Goal: Transaction & Acquisition: Book appointment/travel/reservation

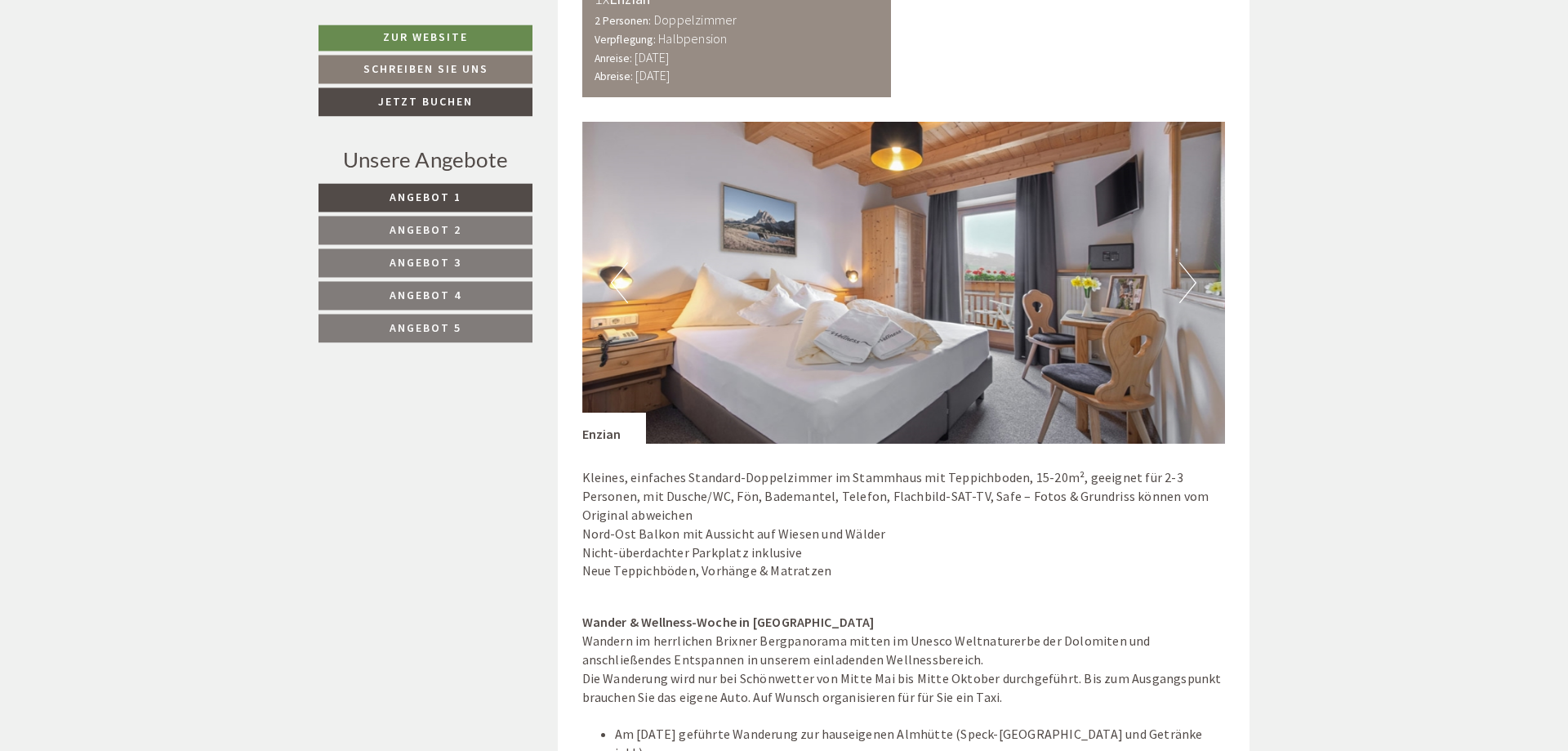
scroll to position [1397, 0]
click at [1190, 279] on button "Next" at bounding box center [1188, 283] width 17 height 41
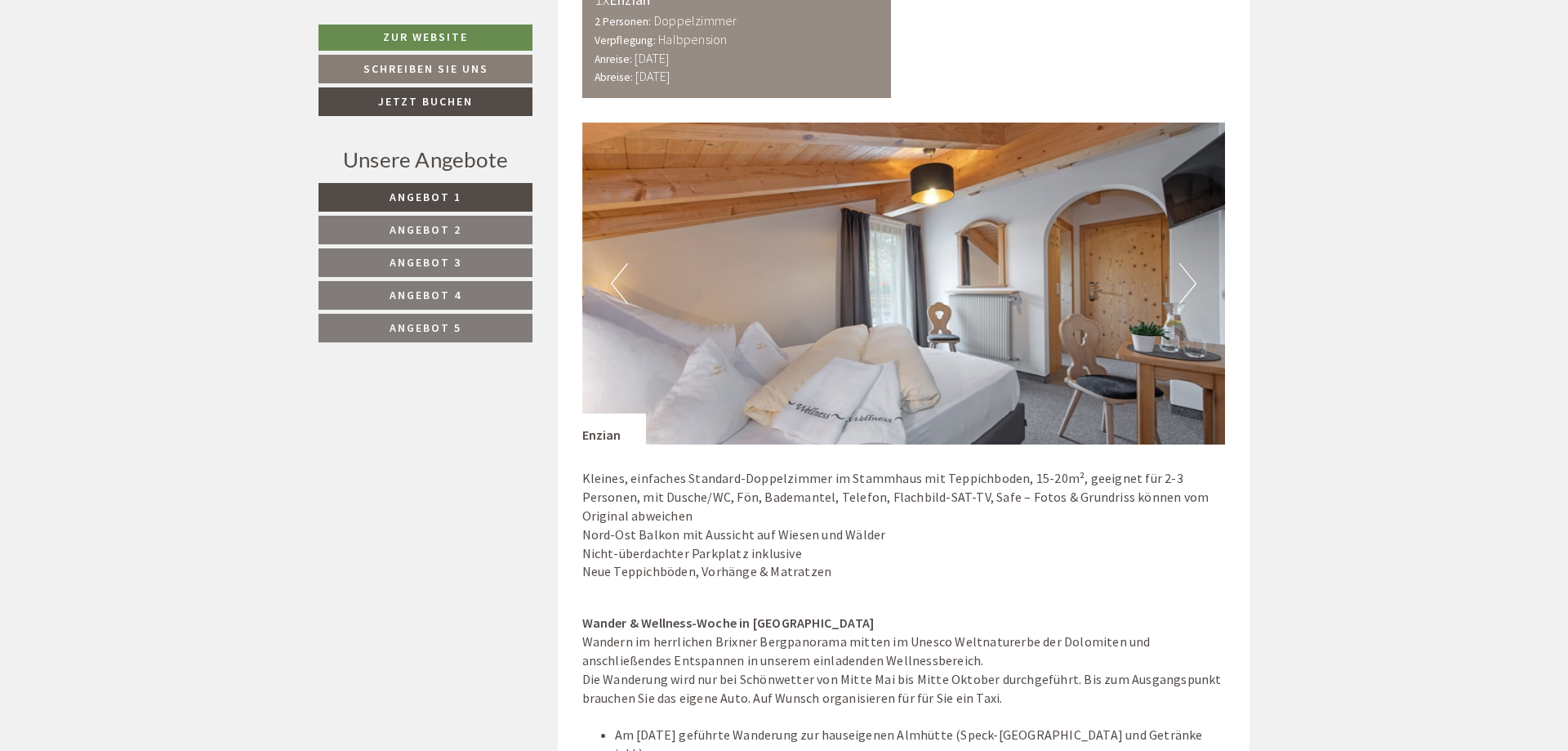
click at [1190, 279] on button "Next" at bounding box center [1188, 283] width 17 height 41
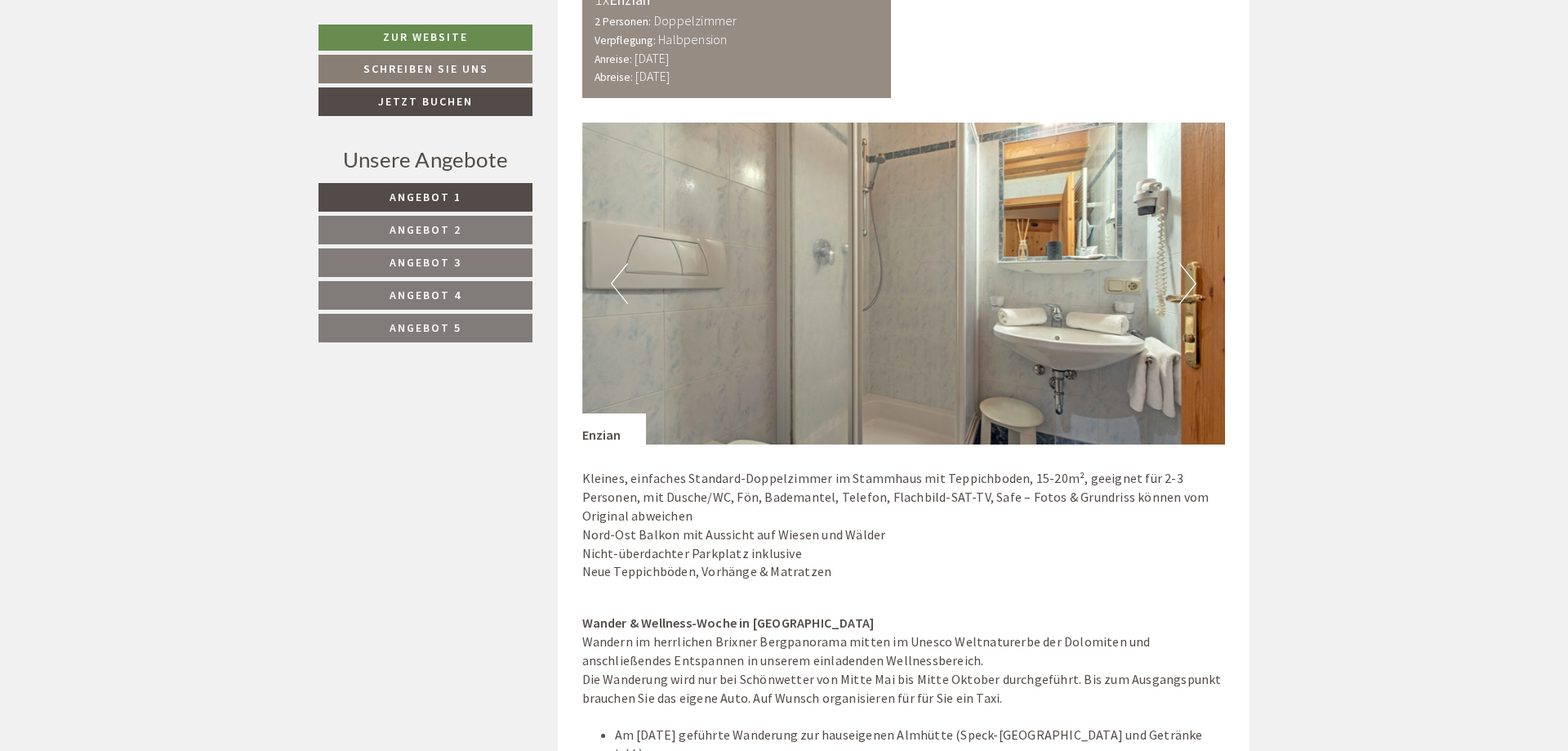
click at [1190, 279] on button "Next" at bounding box center [1188, 283] width 17 height 41
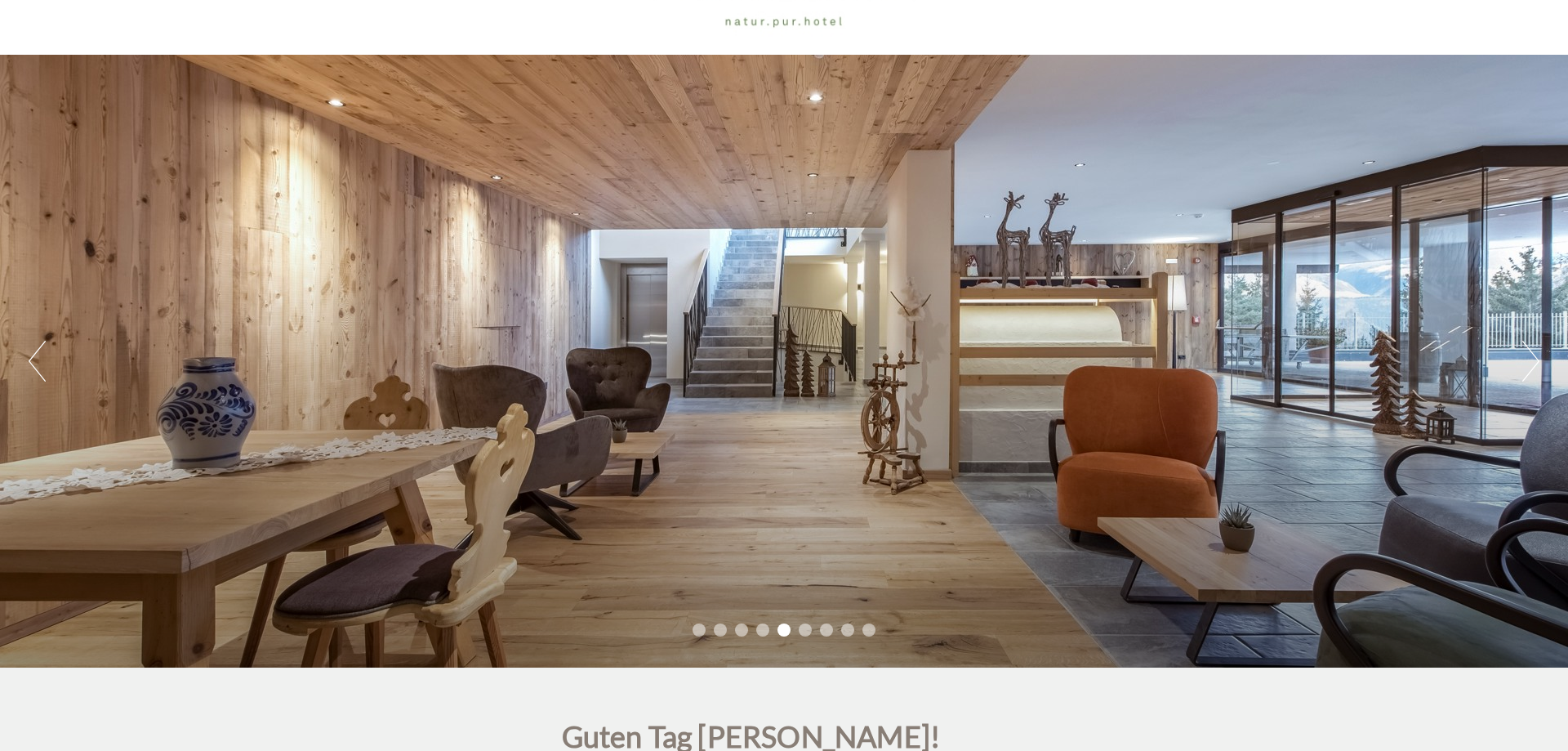
scroll to position [0, 0]
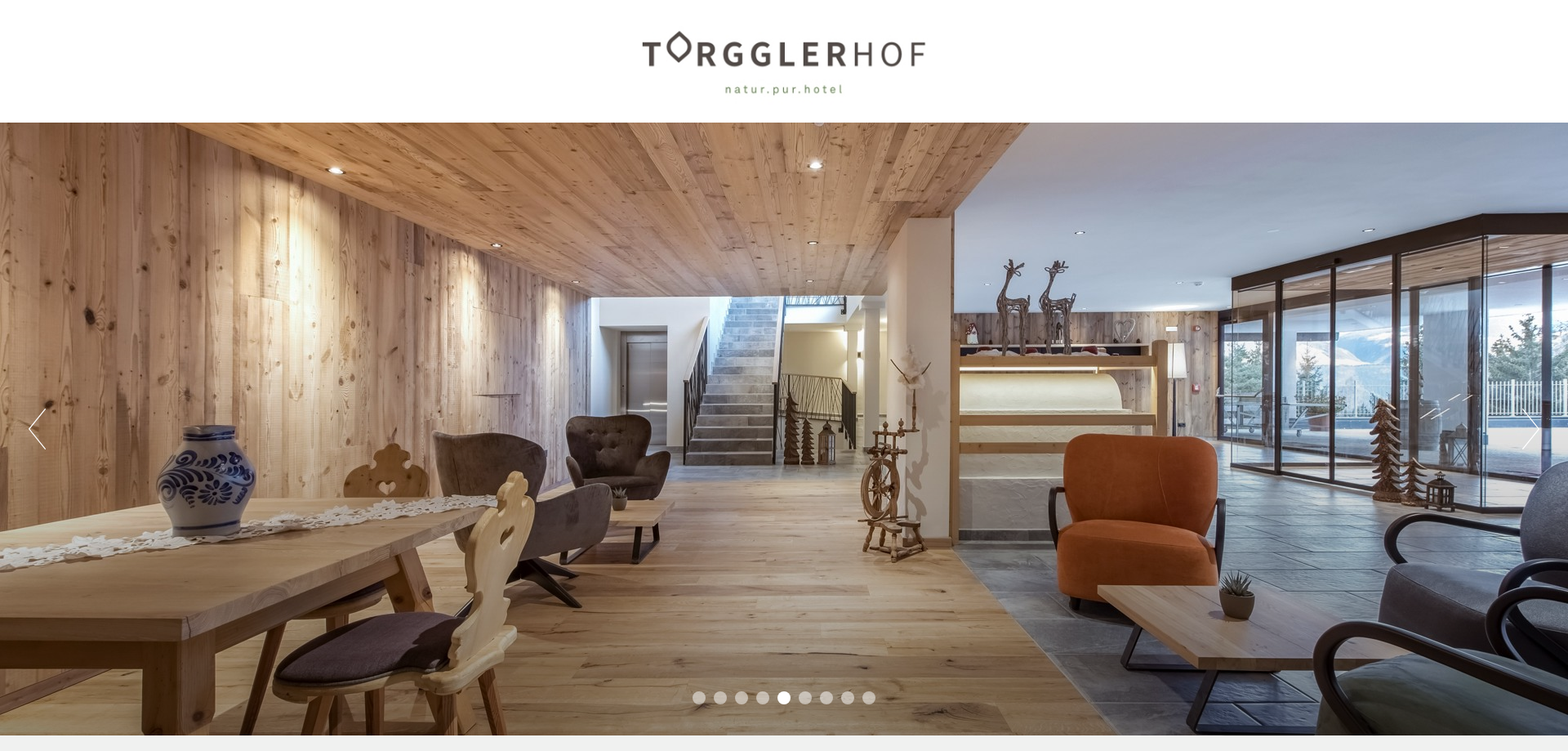
click at [1533, 421] on button "Next" at bounding box center [1531, 428] width 17 height 41
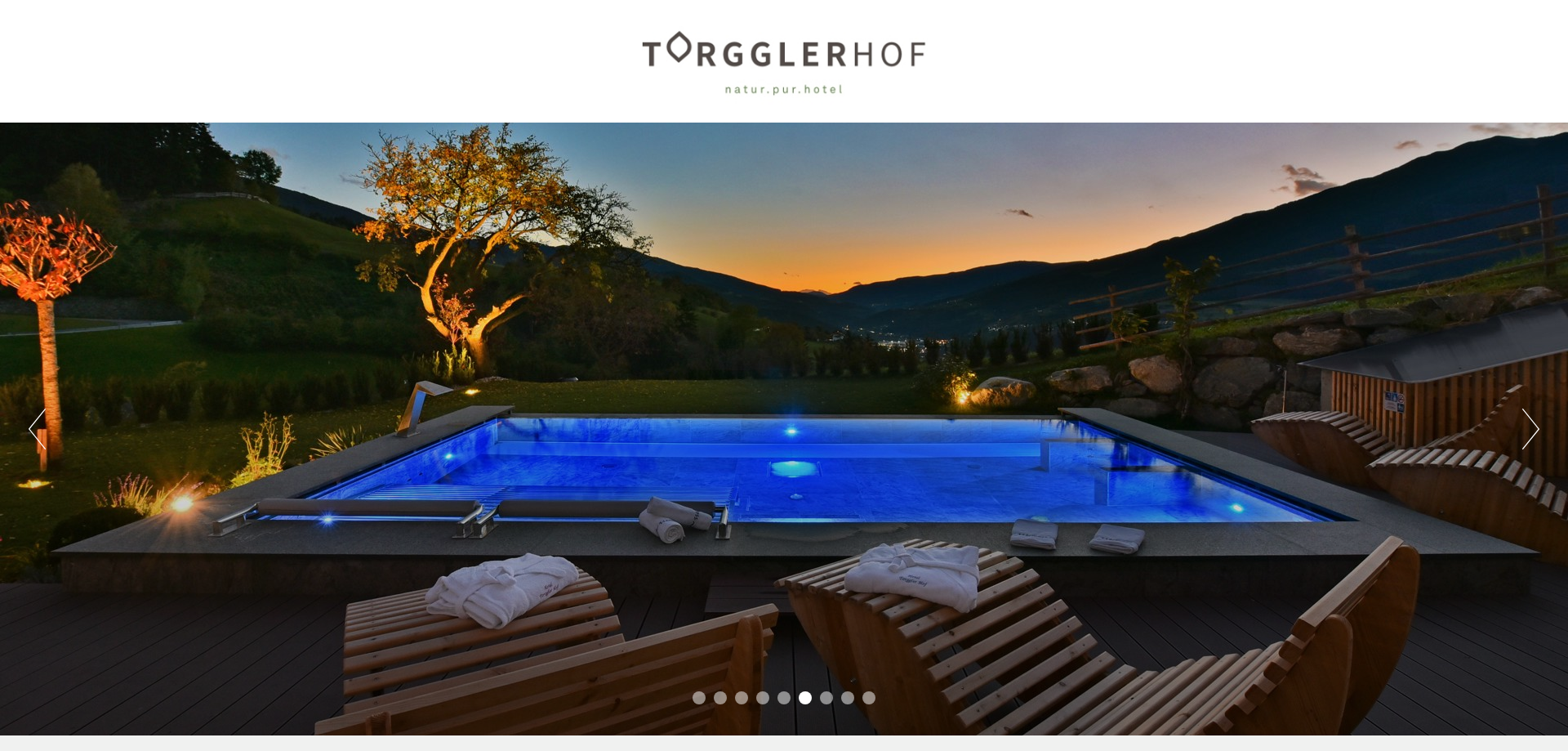
click at [1533, 421] on button "Next" at bounding box center [1531, 428] width 17 height 41
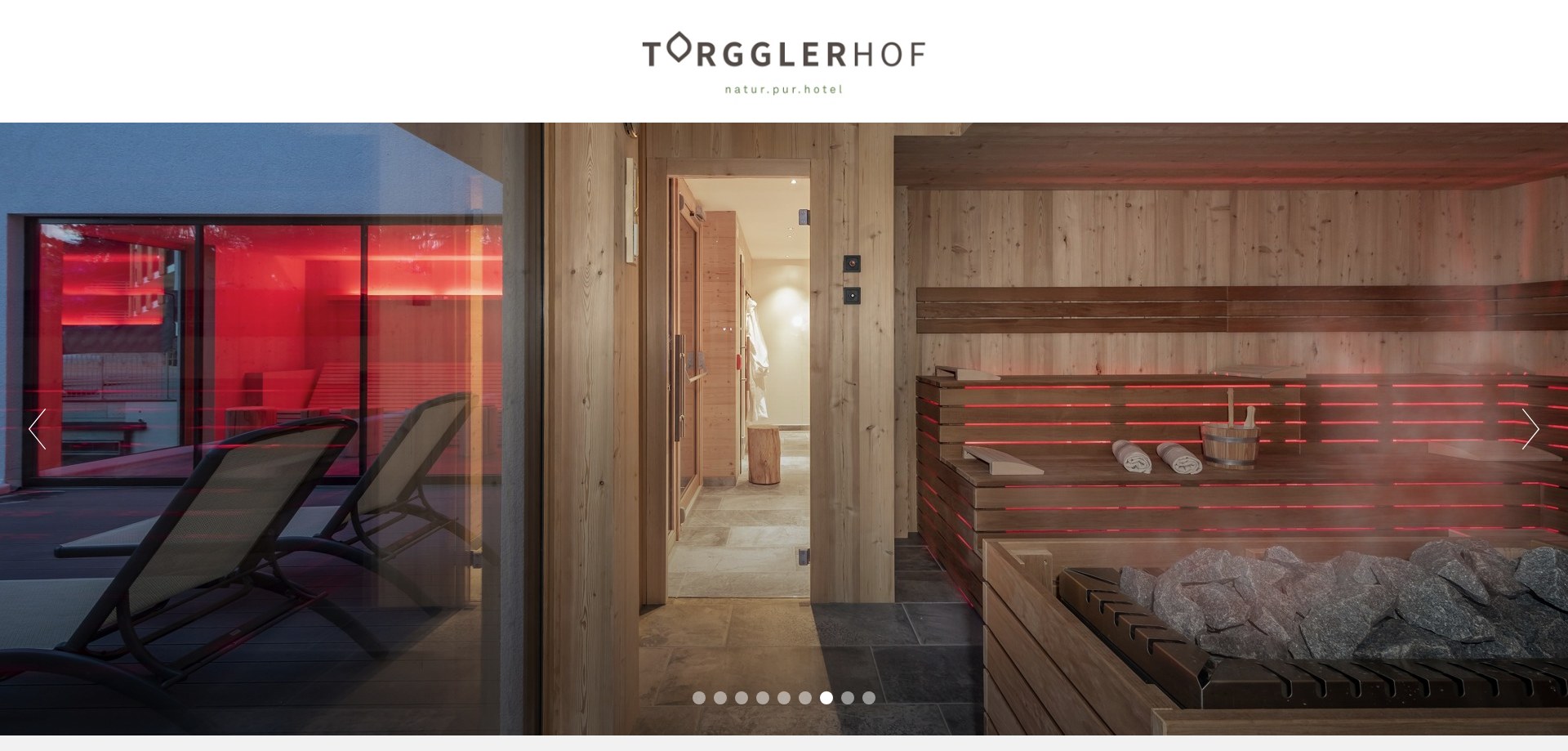
click at [1533, 421] on button "Next" at bounding box center [1531, 428] width 17 height 41
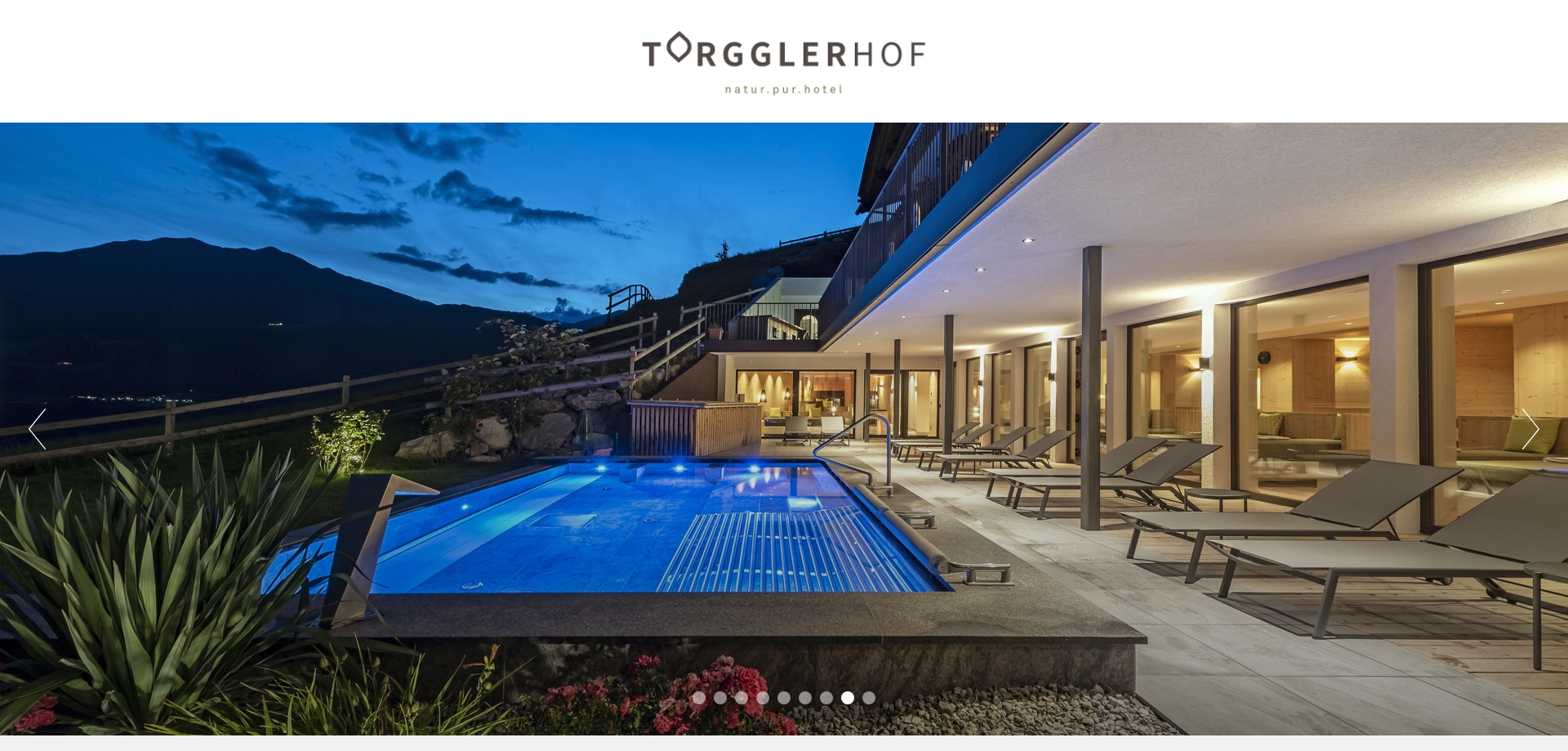
click at [1533, 421] on button "Next" at bounding box center [1531, 428] width 17 height 41
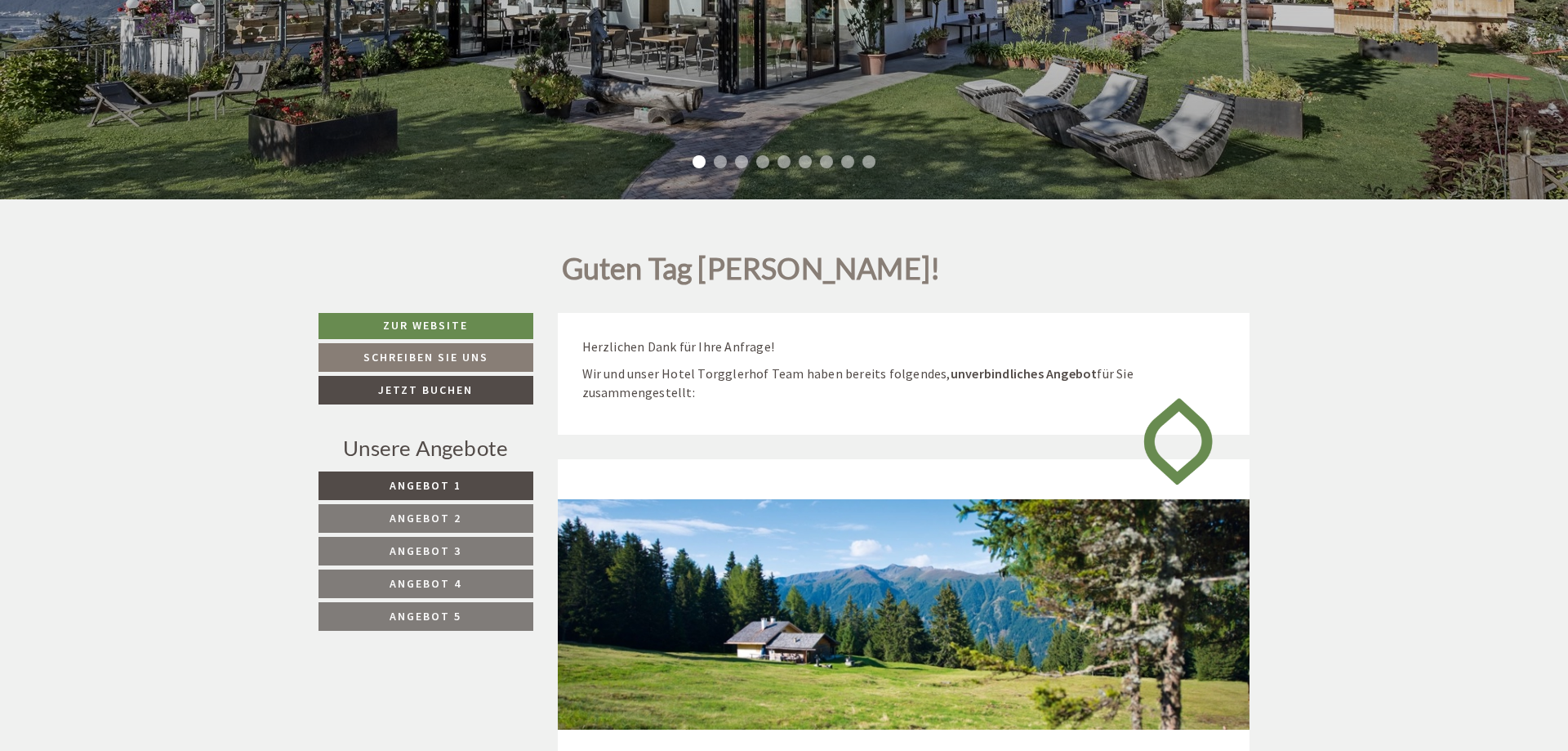
scroll to position [559, 0]
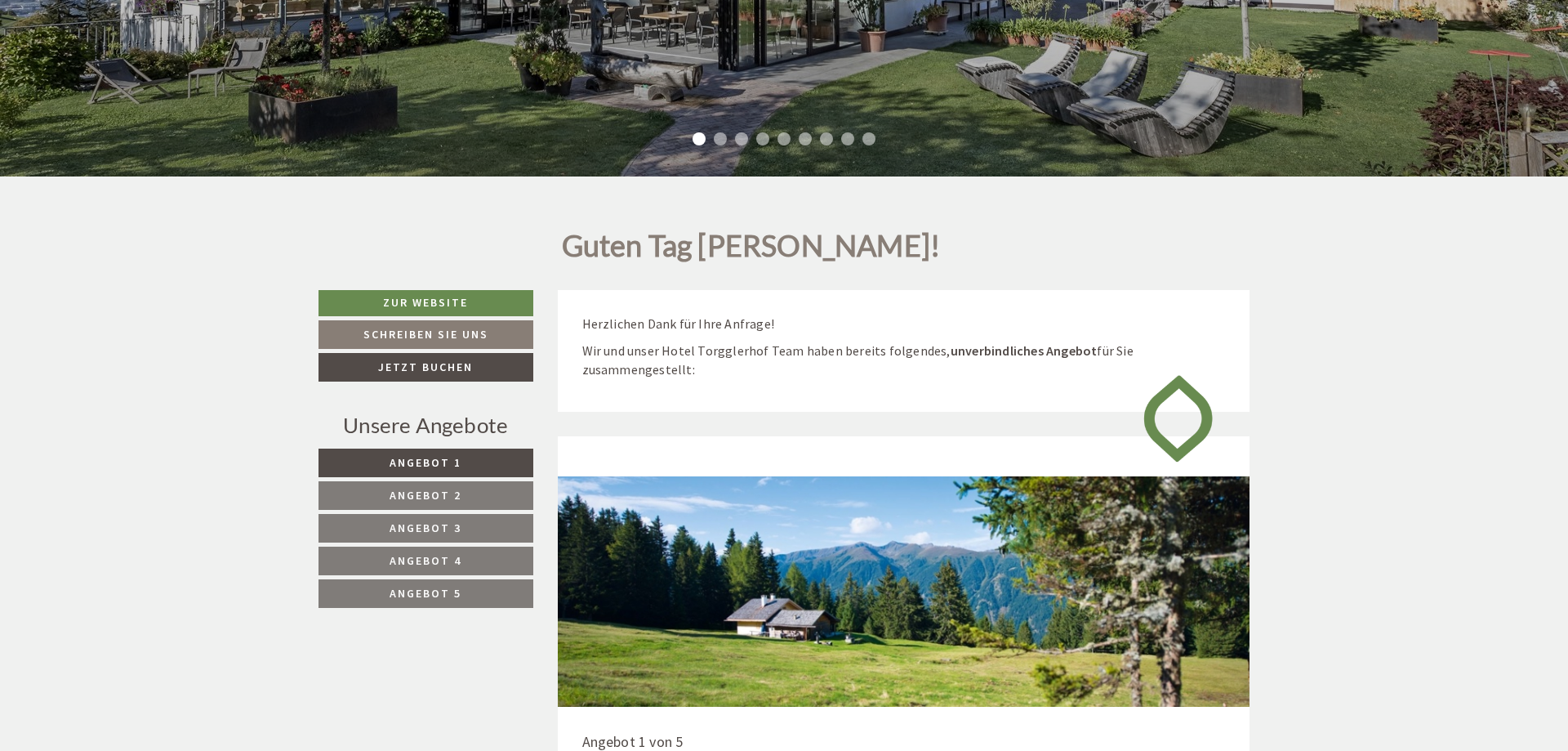
click at [461, 455] on link "Angebot 1" at bounding box center [426, 462] width 215 height 29
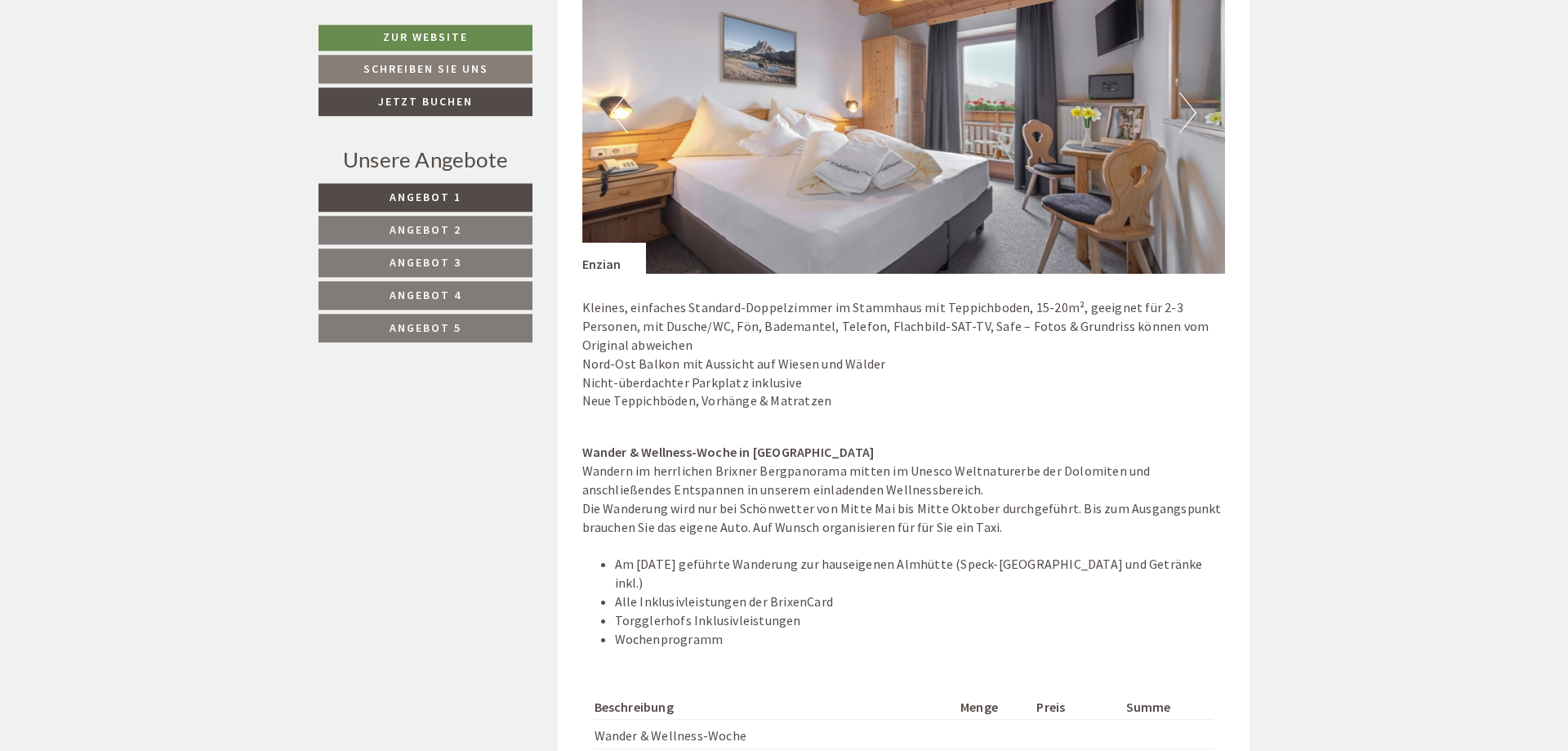
scroll to position [1461, 0]
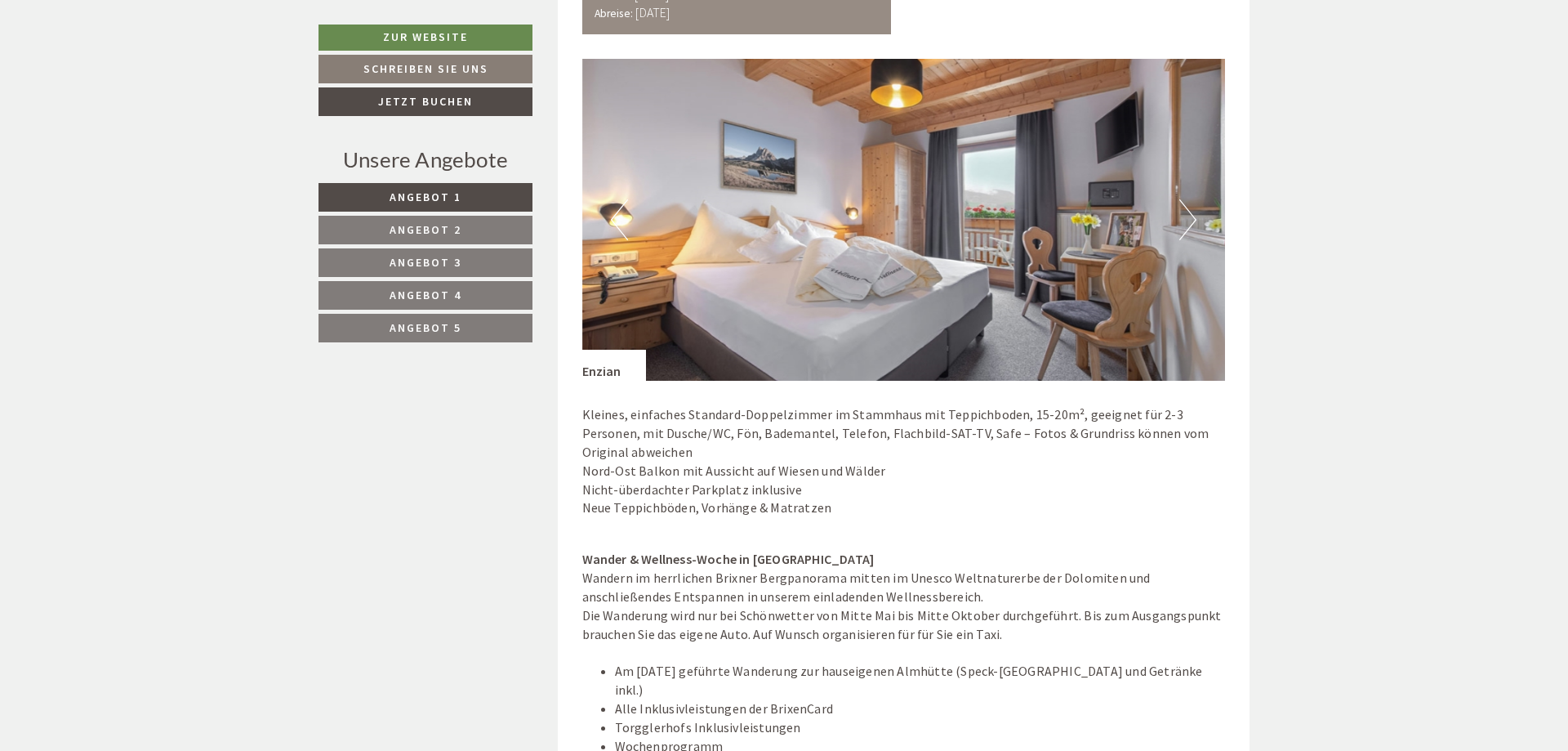
click at [1198, 216] on img at bounding box center [904, 219] width 643 height 322
click at [1189, 220] on button "Next" at bounding box center [1188, 219] width 17 height 41
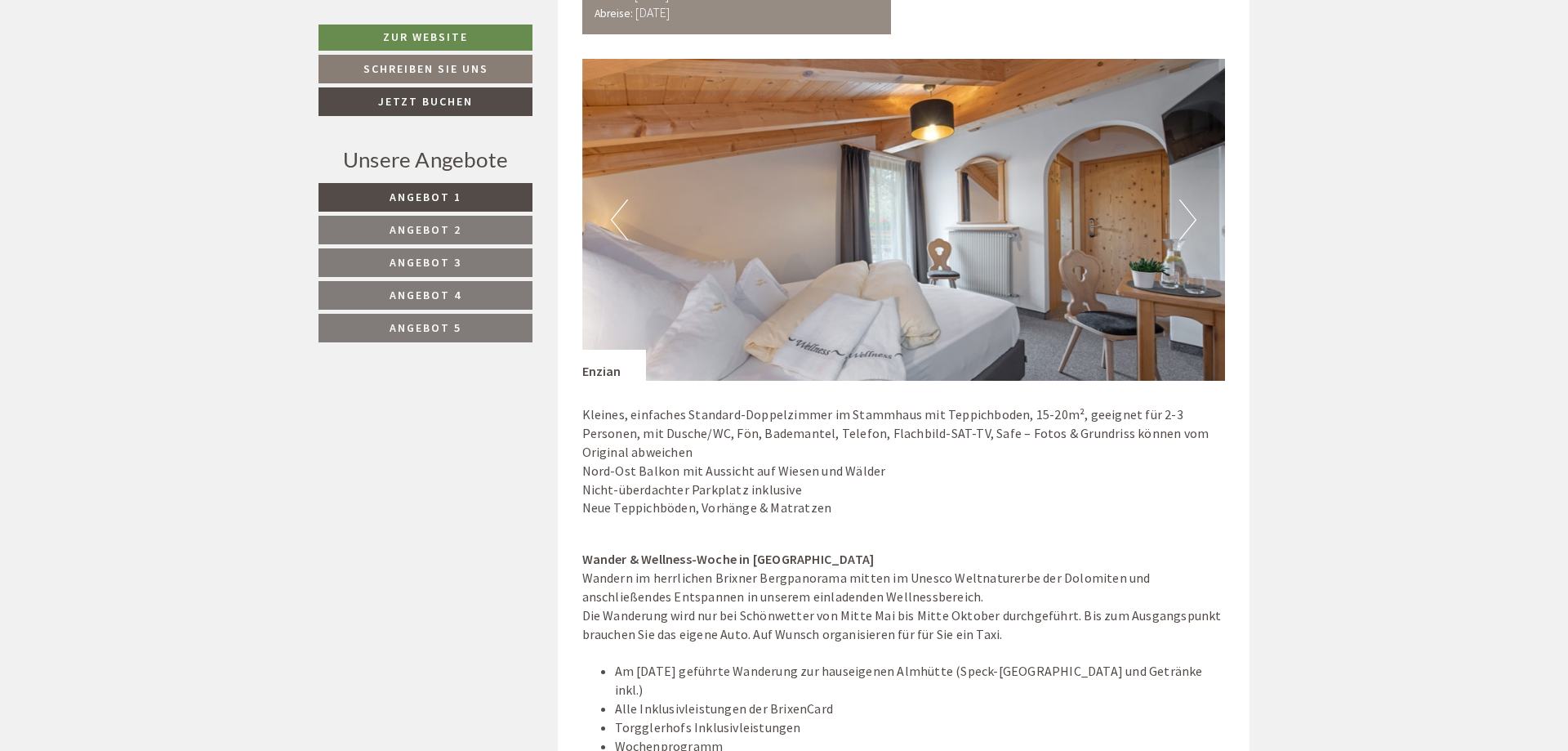
click at [1189, 220] on button "Next" at bounding box center [1188, 219] width 17 height 41
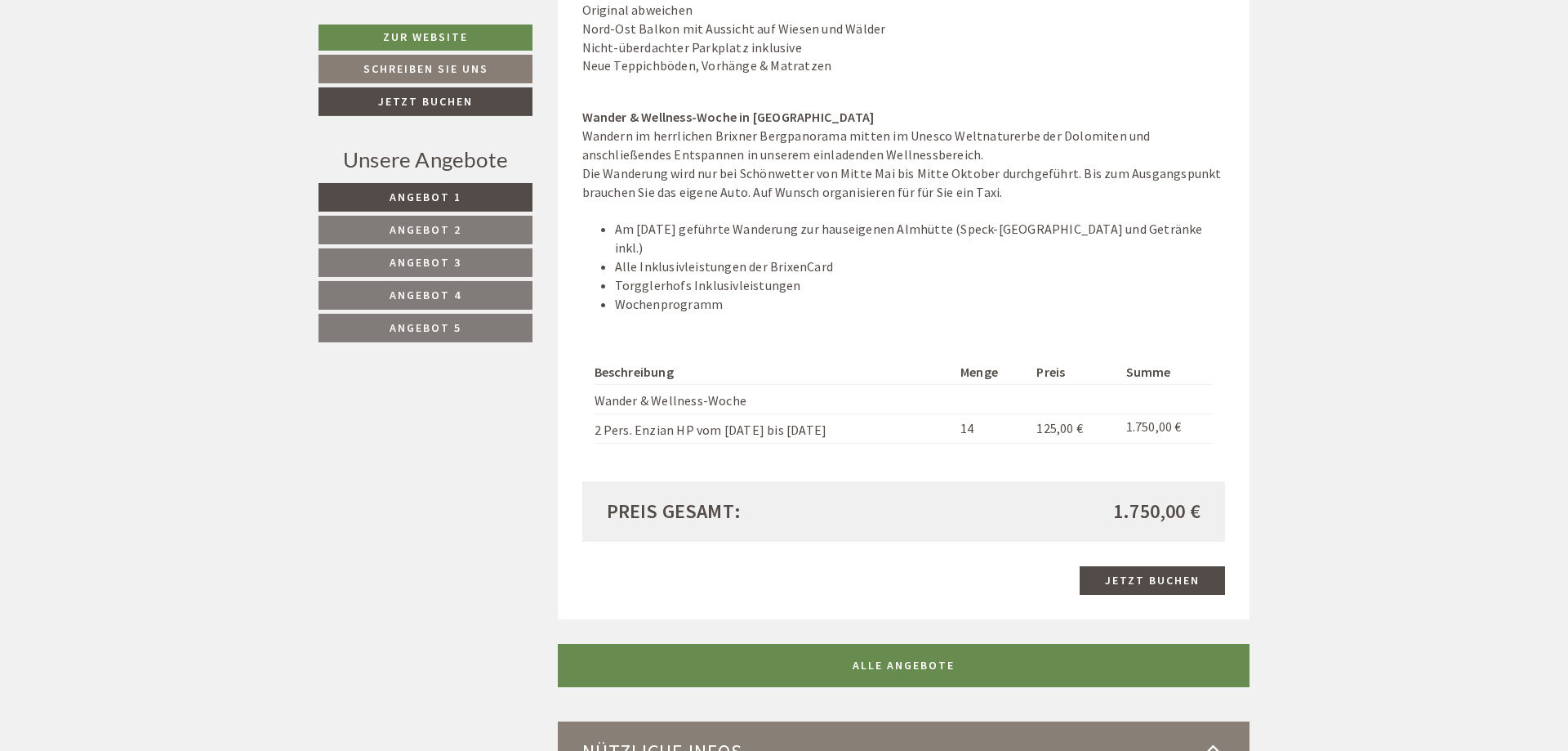
scroll to position [1927, 0]
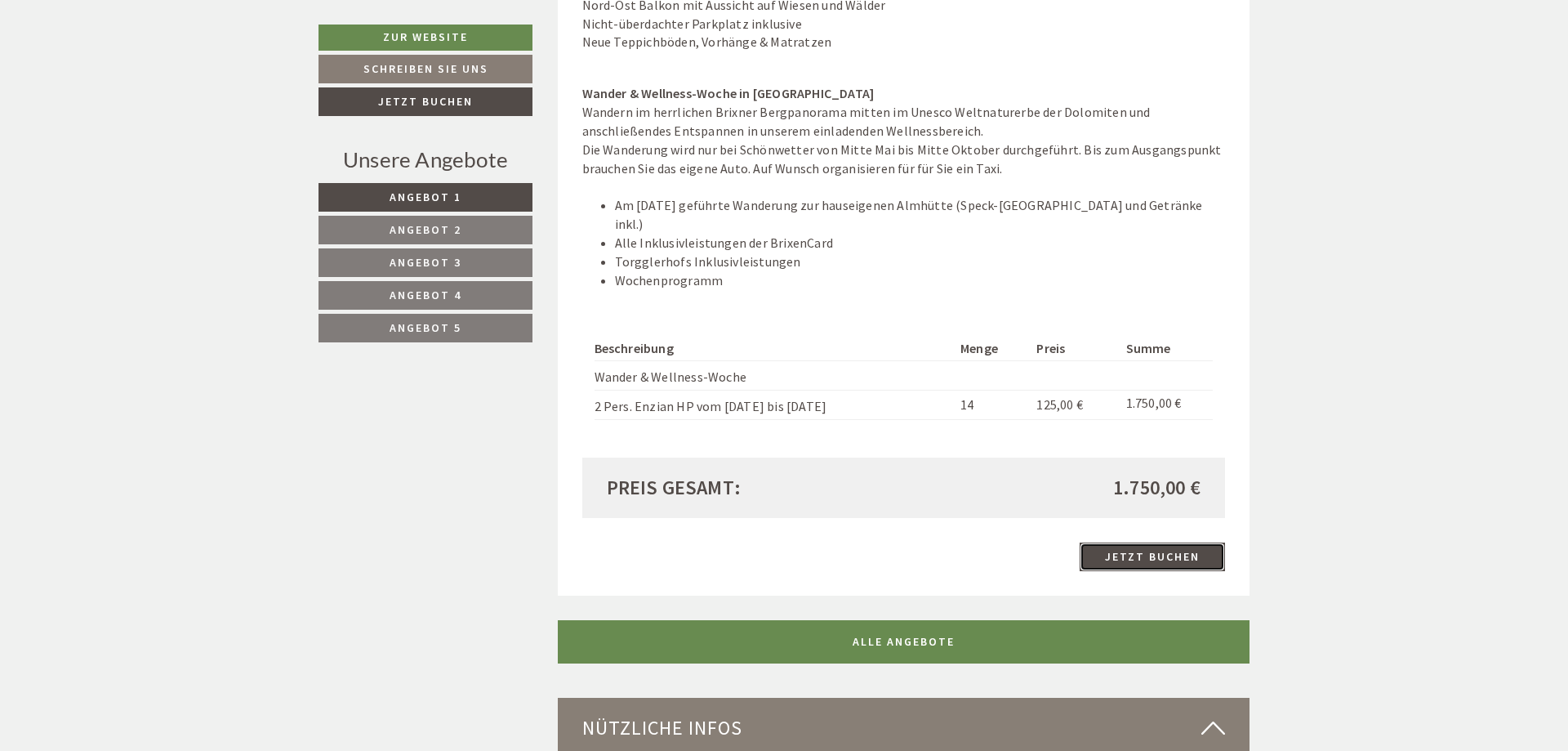
click at [1160, 543] on link "Jetzt buchen" at bounding box center [1152, 557] width 145 height 29
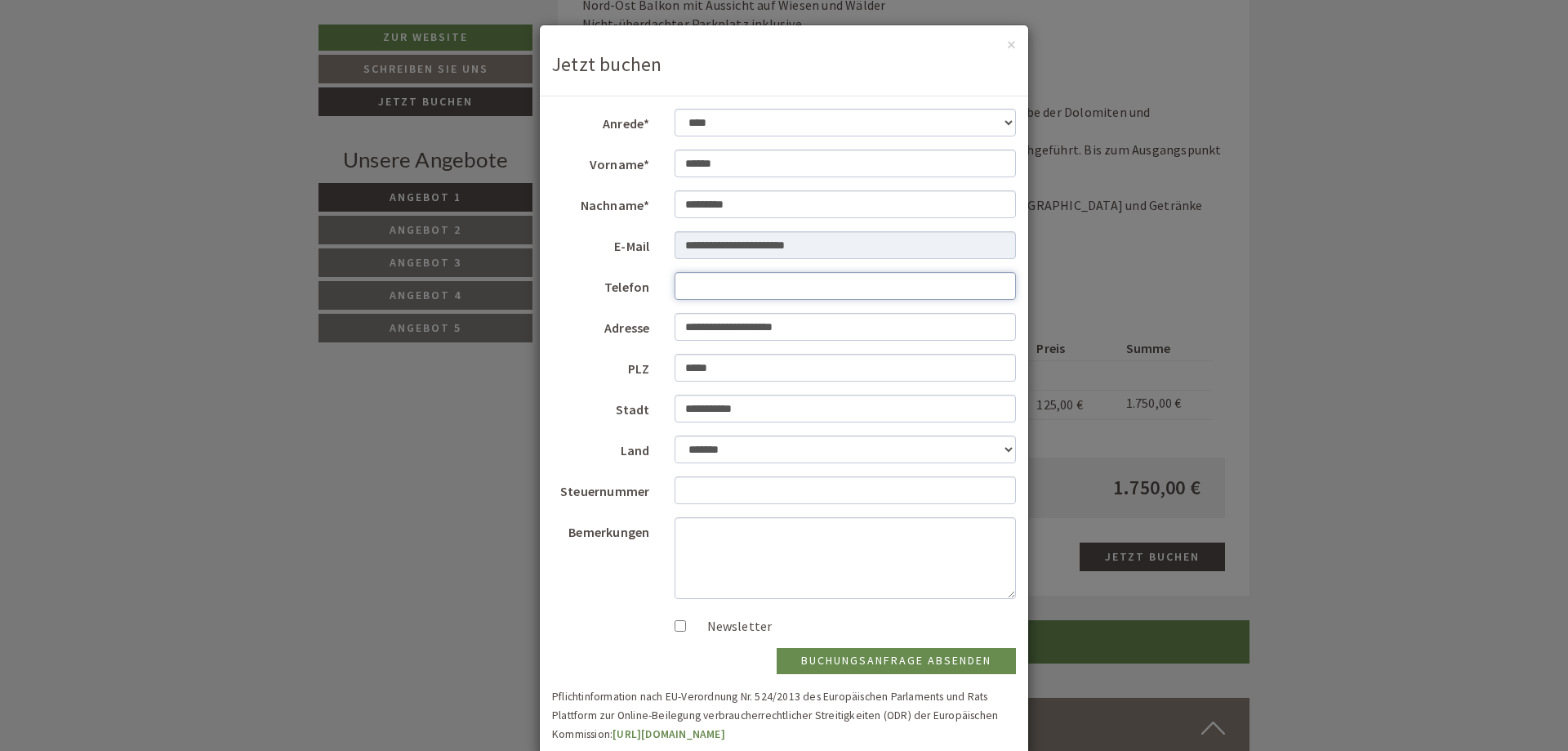
click at [719, 294] on input "Telefon" at bounding box center [846, 286] width 343 height 28
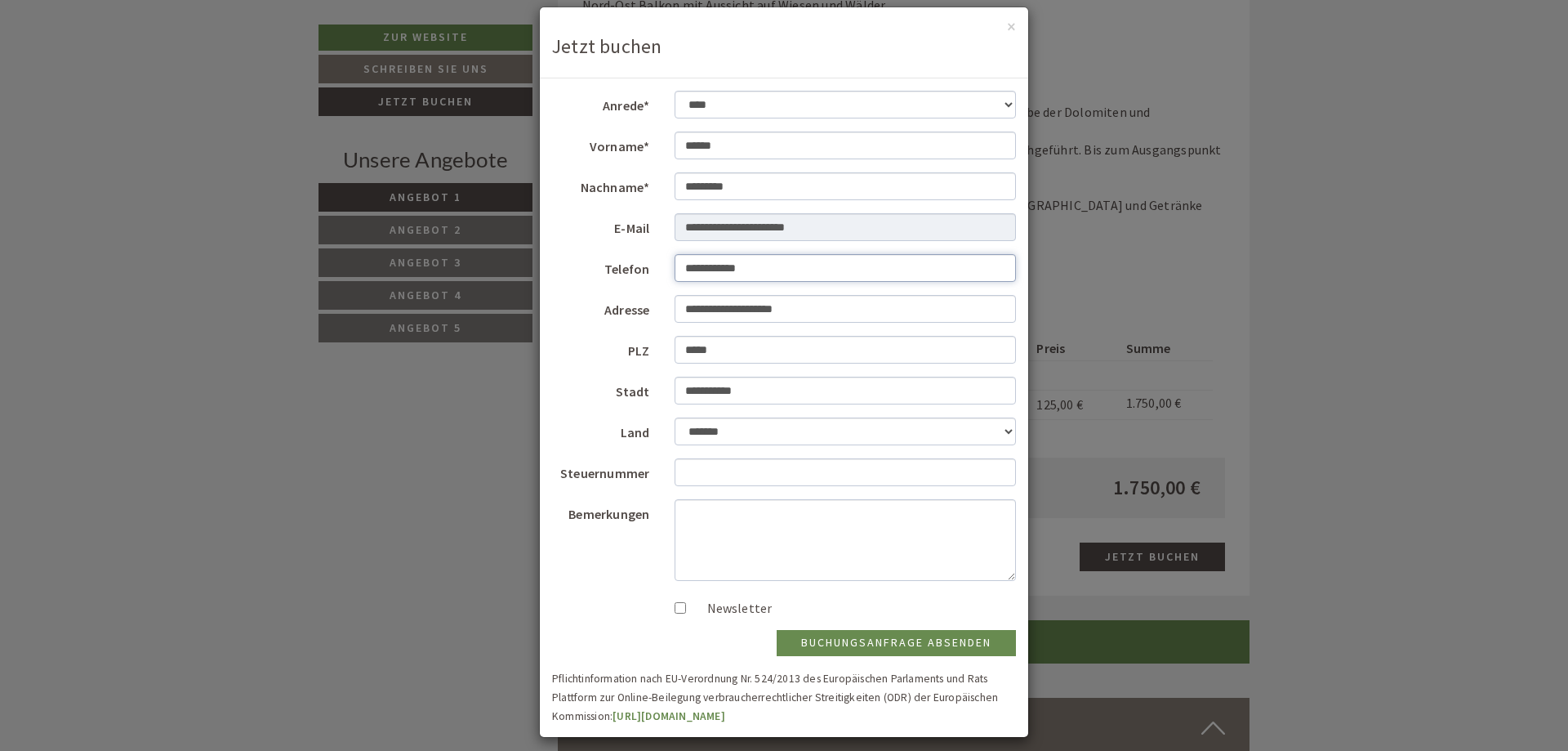
scroll to position [30, 0]
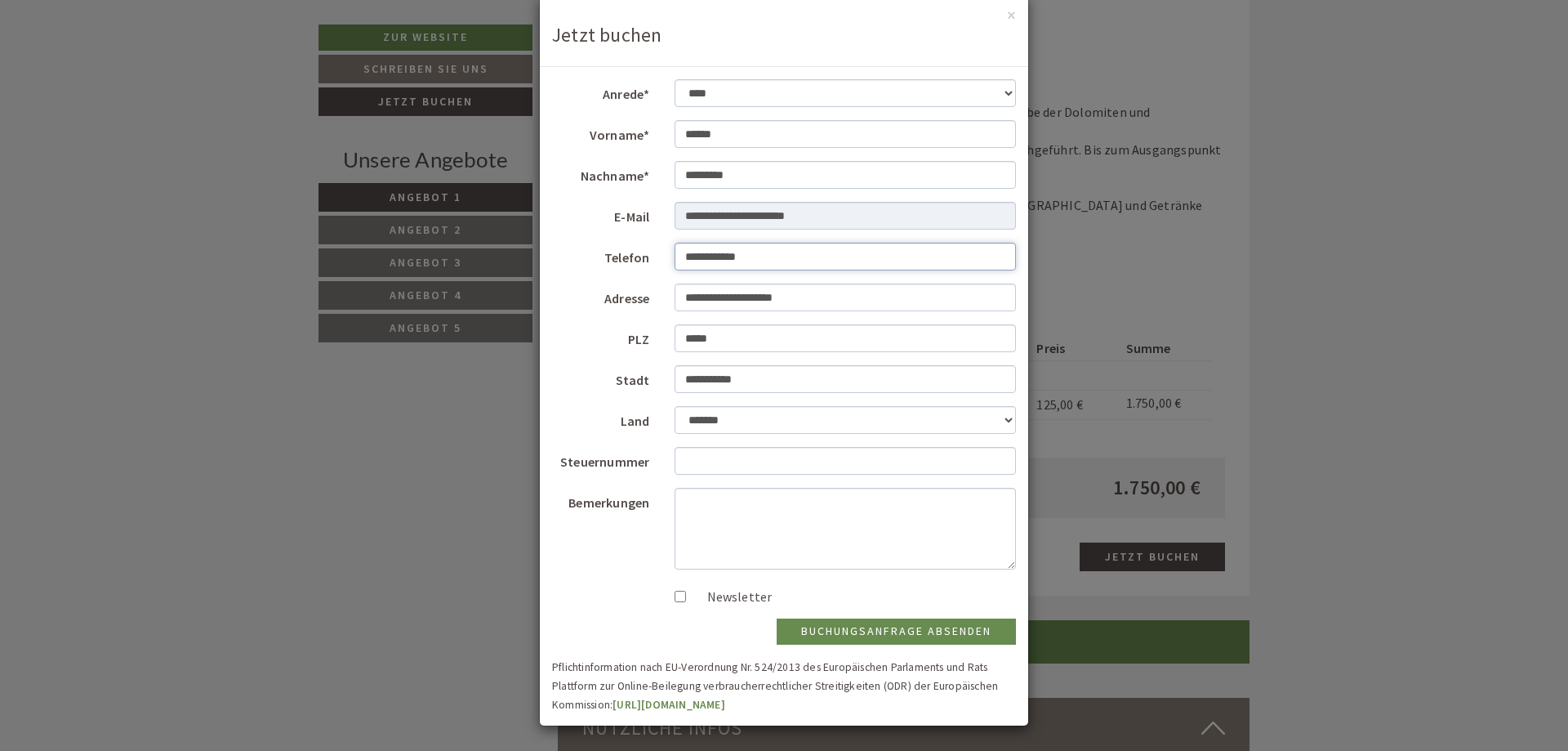
type input "**********"
click at [893, 634] on button "Buchungsanfrage absenden" at bounding box center [897, 631] width 239 height 26
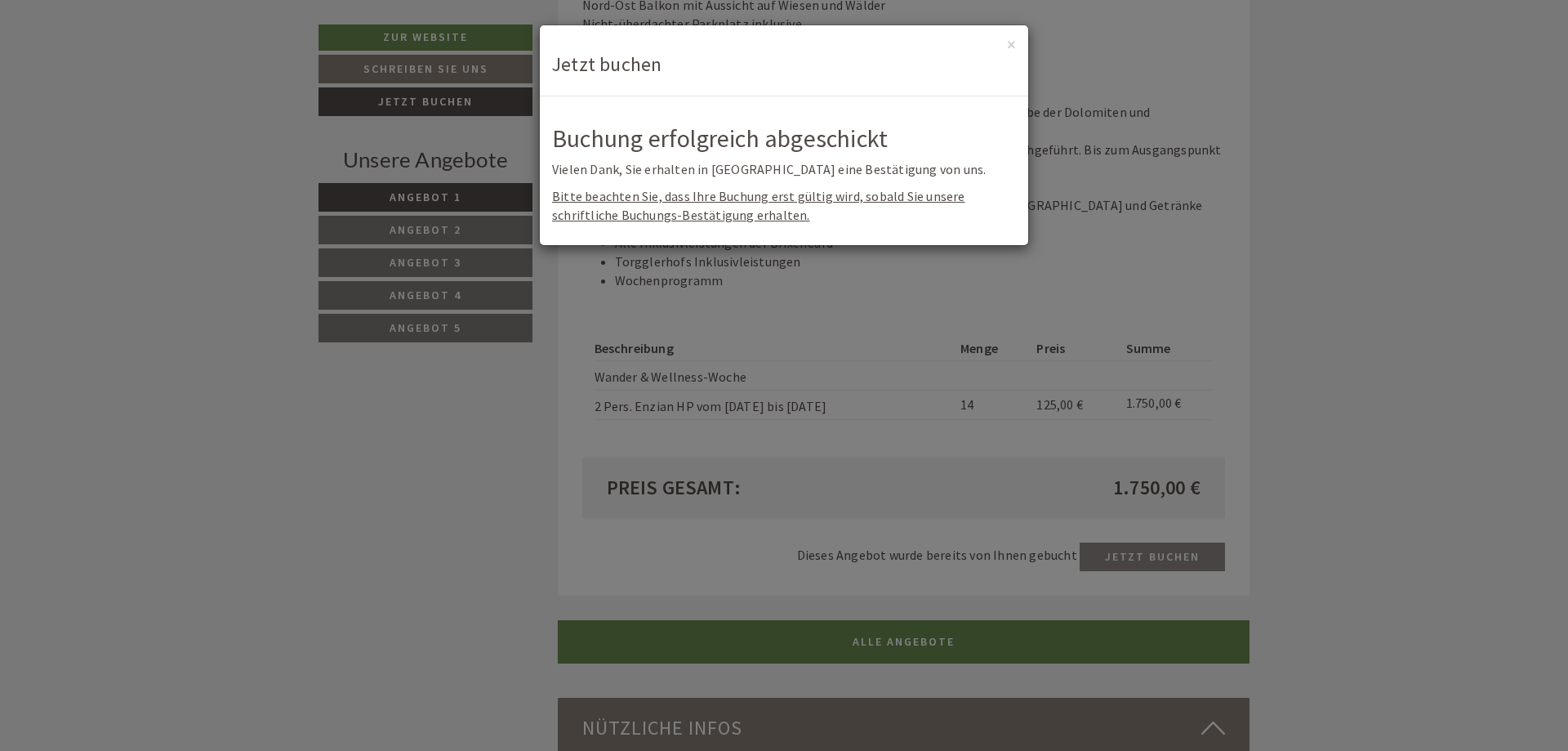
click at [1018, 40] on div "× Jetzt buchen" at bounding box center [784, 60] width 489 height 71
click at [1016, 45] on button "×" at bounding box center [1011, 45] width 9 height 17
